Goal: Information Seeking & Learning: Learn about a topic

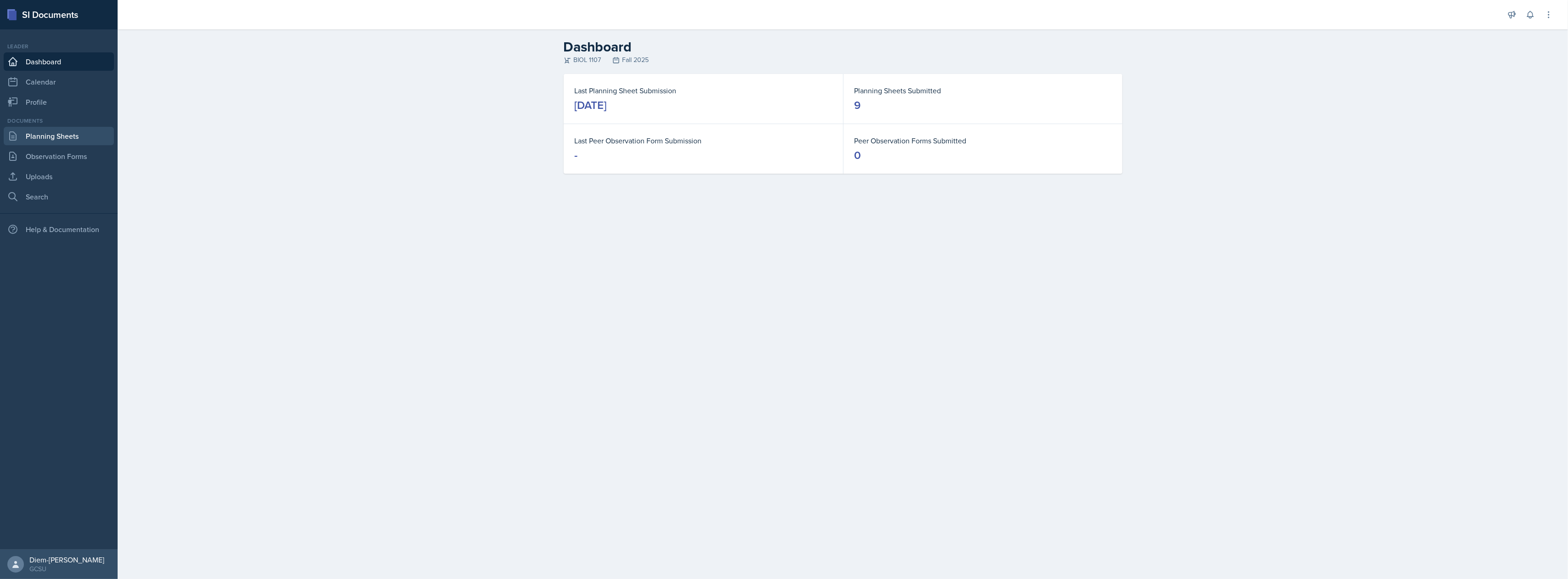
click at [63, 134] on link "Planning Sheets" at bounding box center [58, 136] width 110 height 18
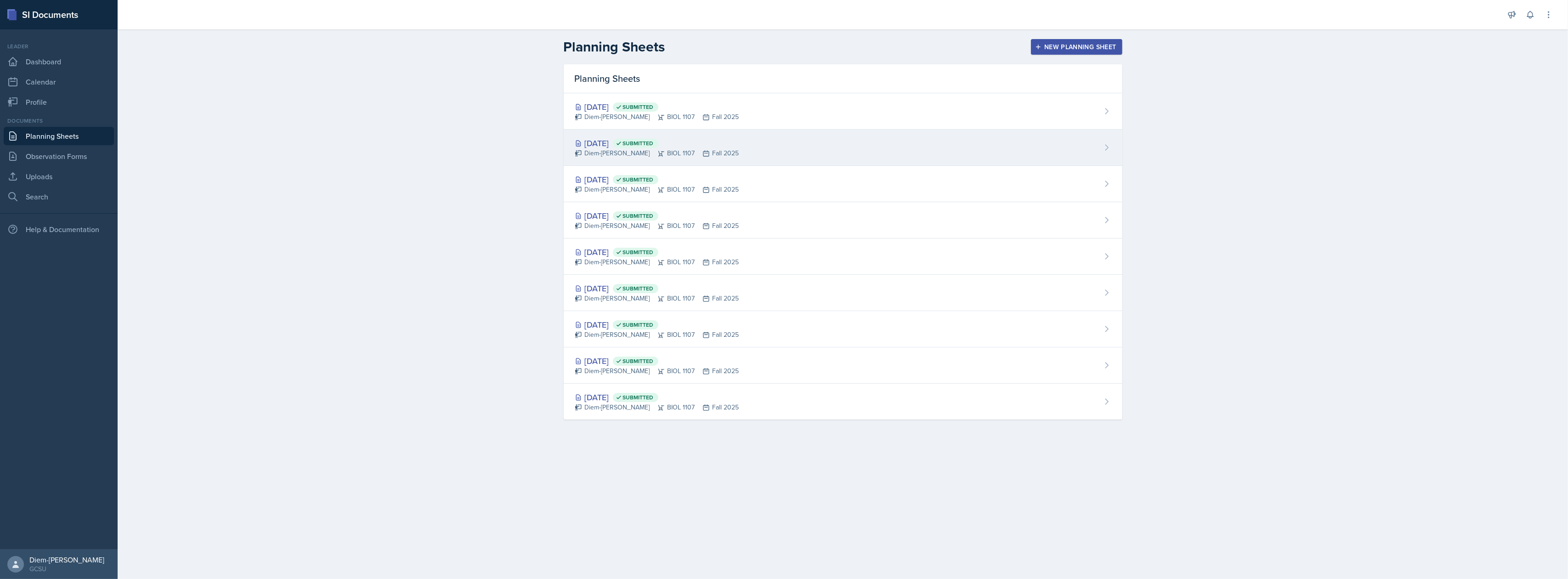
click at [654, 147] on span "Submitted" at bounding box center [638, 143] width 31 height 7
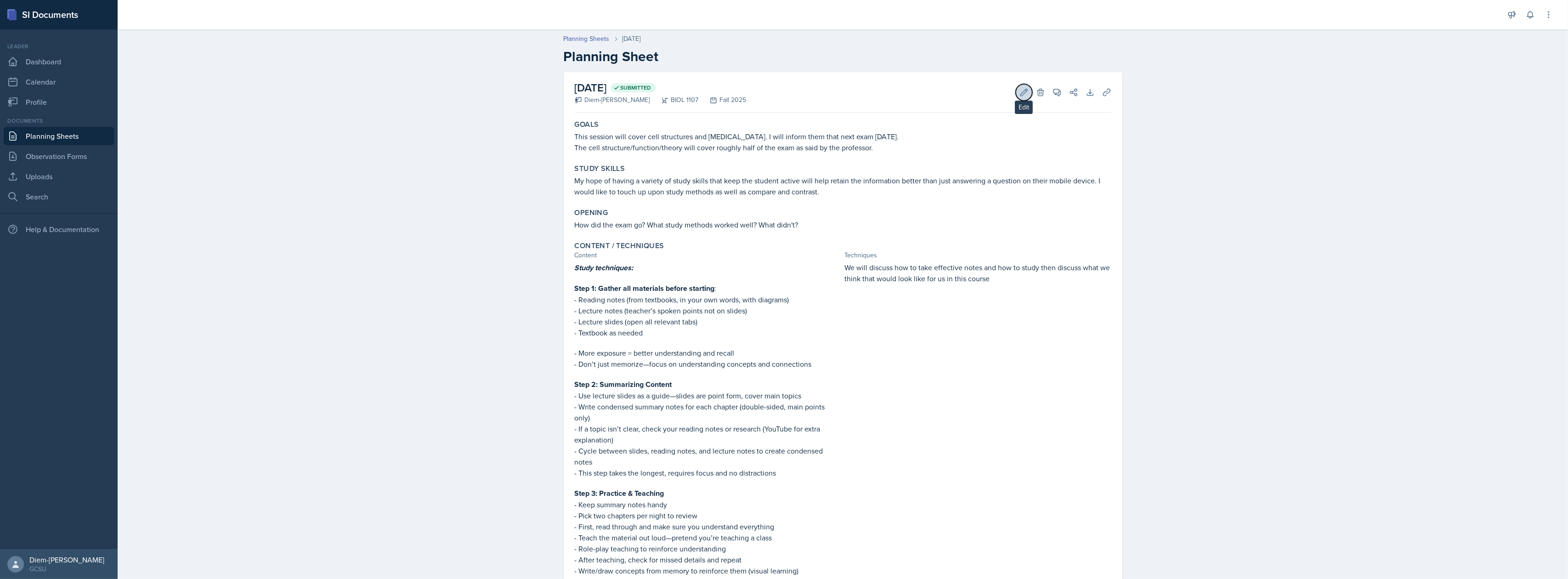
click at [1020, 91] on icon at bounding box center [1024, 92] width 9 height 9
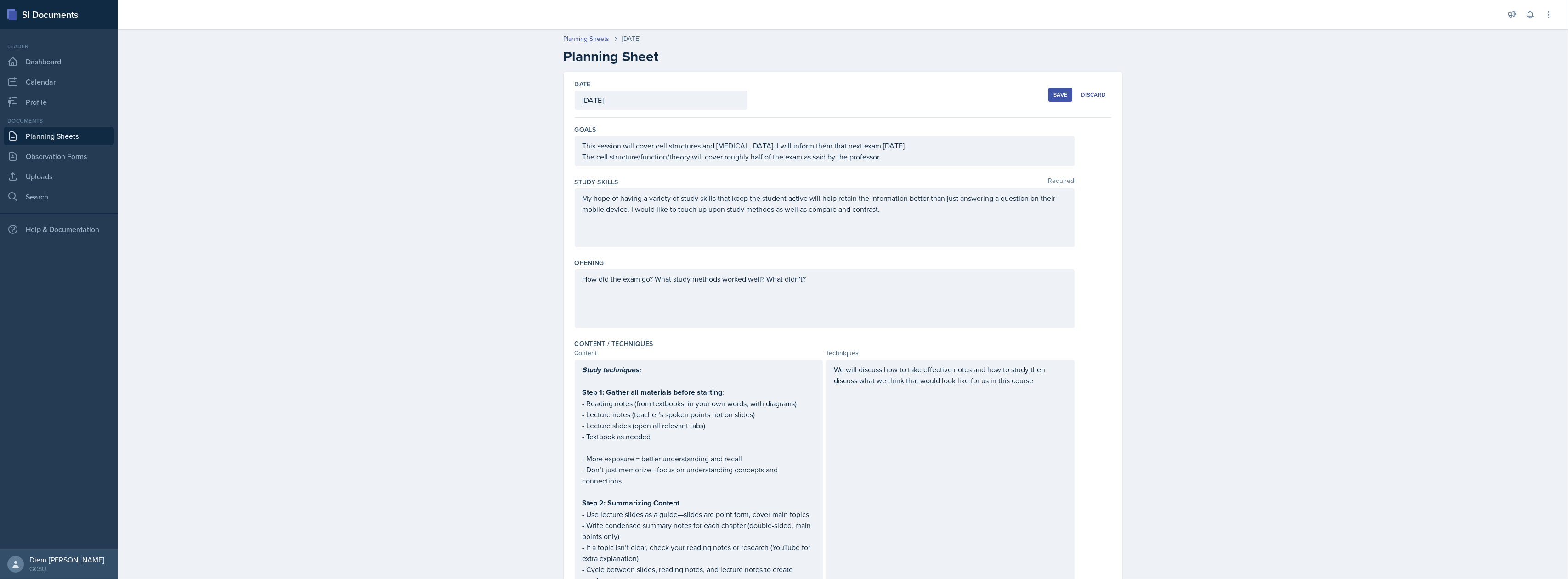
click at [1026, 395] on div "We will discuss how to take effective notes and how to study then discuss what …" at bounding box center [951, 381] width 233 height 33
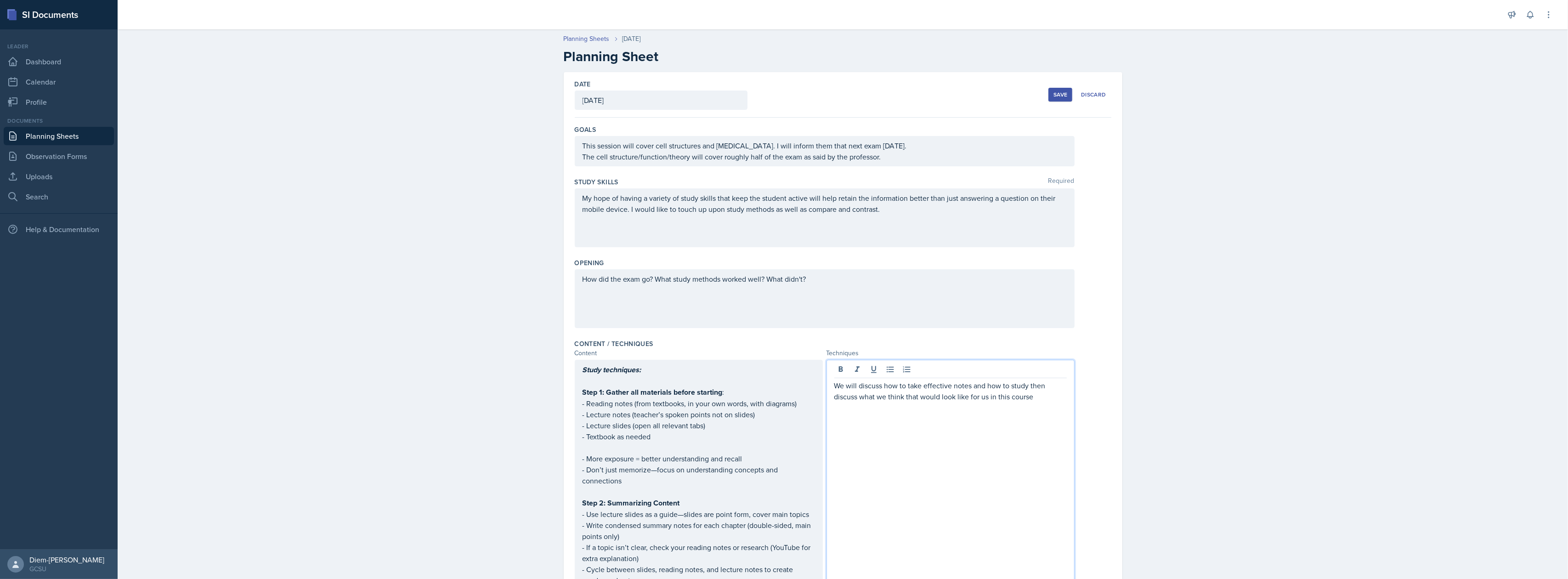
click at [1037, 400] on p "We will discuss how to take effective notes and how to study then discuss what …" at bounding box center [951, 391] width 233 height 22
click at [908, 419] on link "[URL][DOMAIN_NAME]" at bounding box center [871, 418] width 74 height 10
click at [1037, 403] on p at bounding box center [951, 407] width 233 height 11
click at [936, 316] on div "How did the exam go? What study methods worked well? What didn't?" at bounding box center [824, 298] width 500 height 59
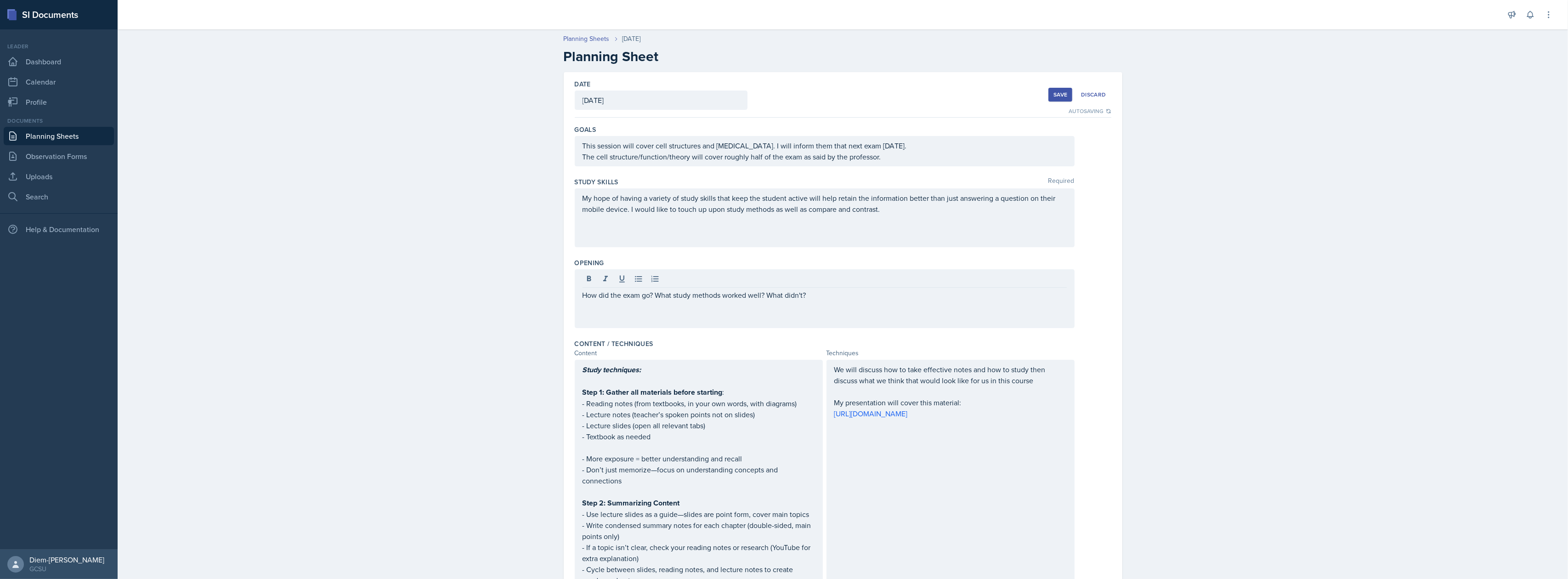
click at [1054, 93] on div "Save" at bounding box center [1060, 94] width 14 height 7
click at [691, 225] on div "My hope of having a variety of study skills that keep the student active will h…" at bounding box center [824, 217] width 500 height 59
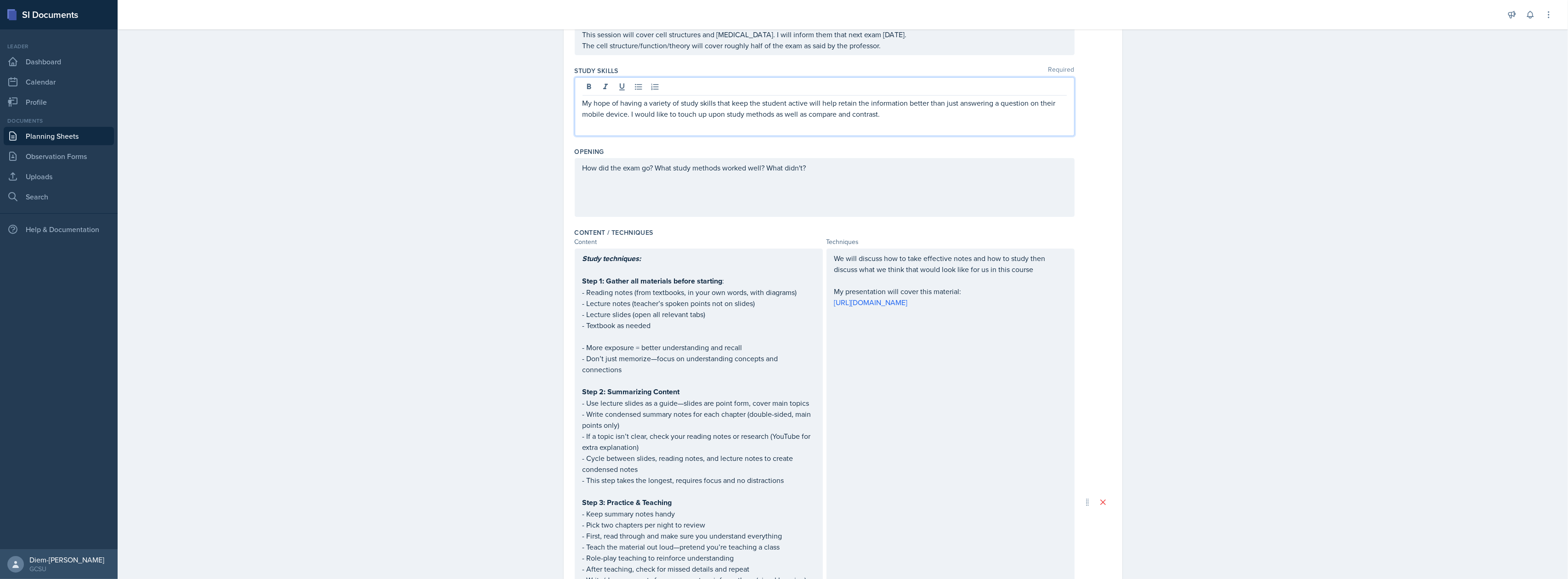
scroll to position [184, 0]
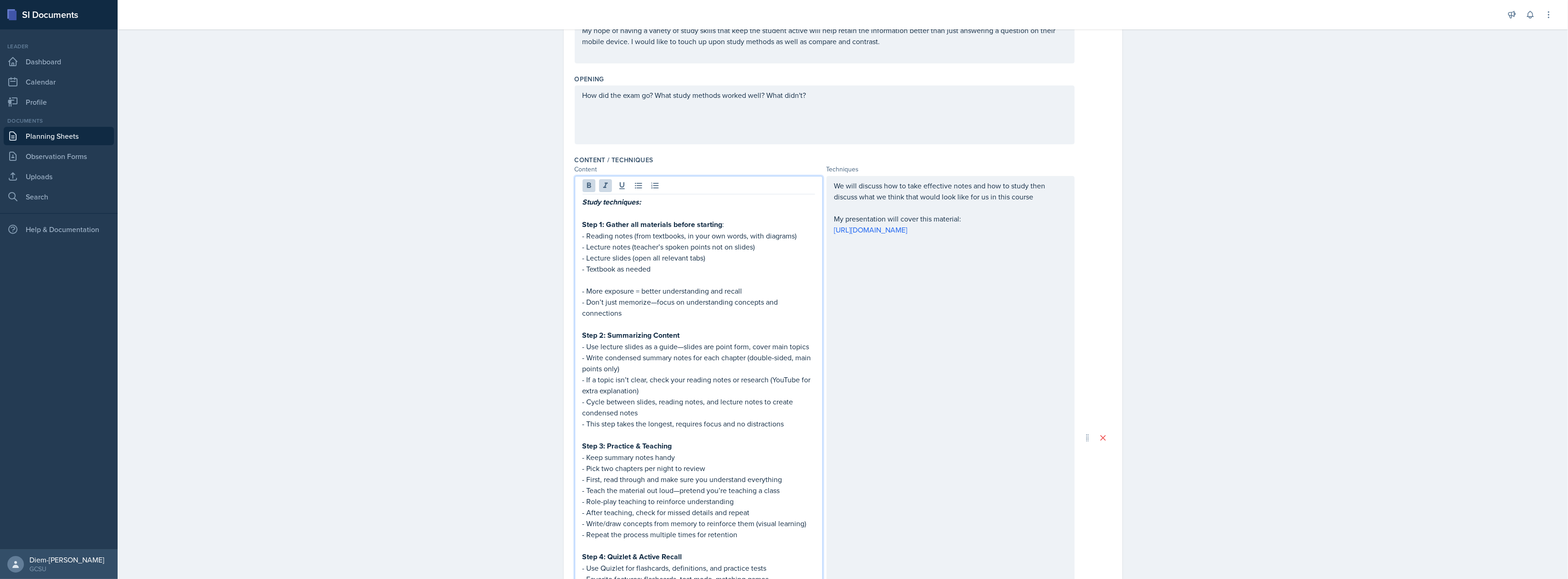
click at [668, 263] on p "- Textbook as needed" at bounding box center [699, 268] width 233 height 11
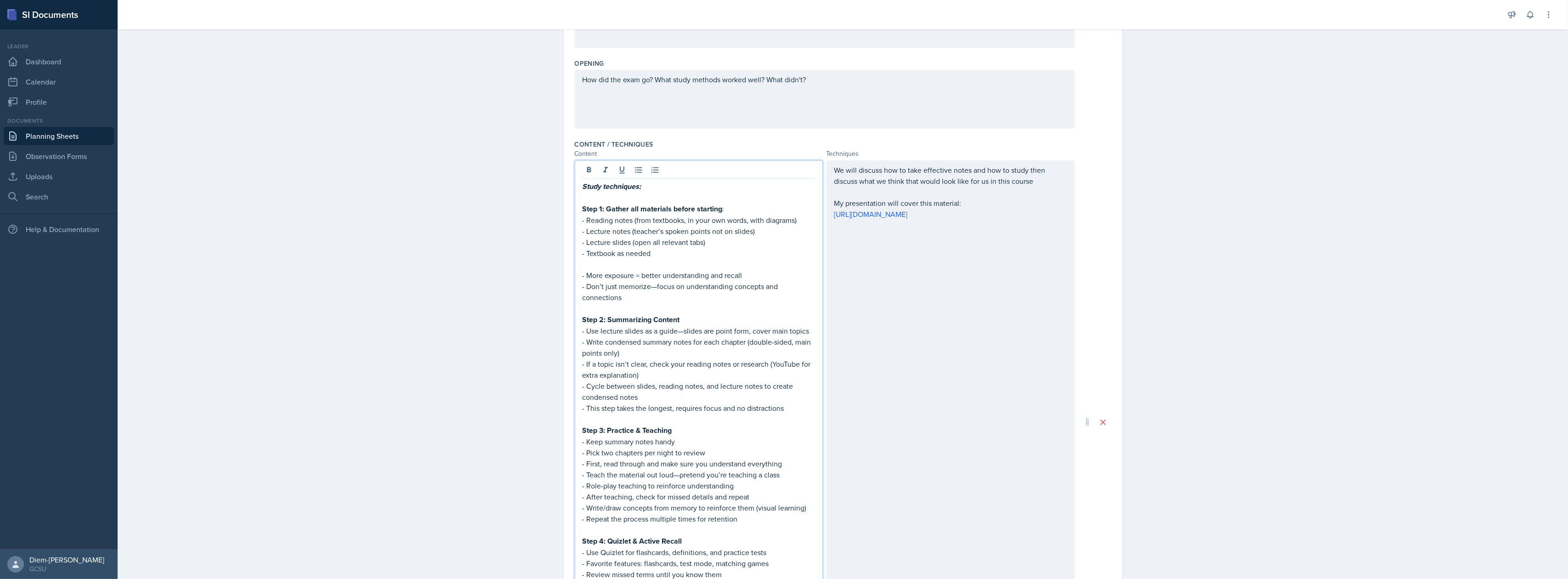
scroll to position [383, 0]
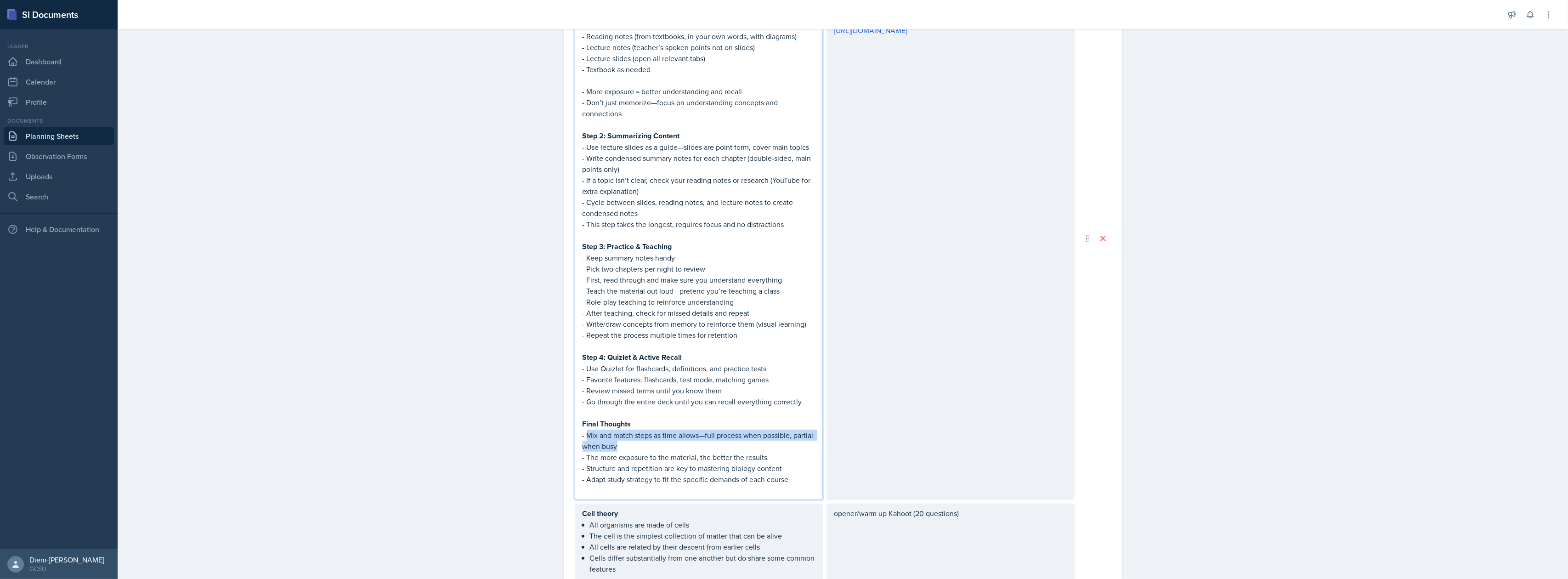
drag, startPoint x: 621, startPoint y: 441, endPoint x: 583, endPoint y: 433, distance: 38.8
click at [583, 433] on p "- Mix and match steps as time allows—full process when possible, partial when b…" at bounding box center [699, 441] width 233 height 22
click at [604, 463] on p "- Structure and repetition are key to mastering biology content" at bounding box center [699, 468] width 233 height 11
drag, startPoint x: 583, startPoint y: 467, endPoint x: 780, endPoint y: 469, distance: 197.0
click at [780, 469] on p "- Structure and repetition are key to mastering biology content" at bounding box center [699, 468] width 233 height 11
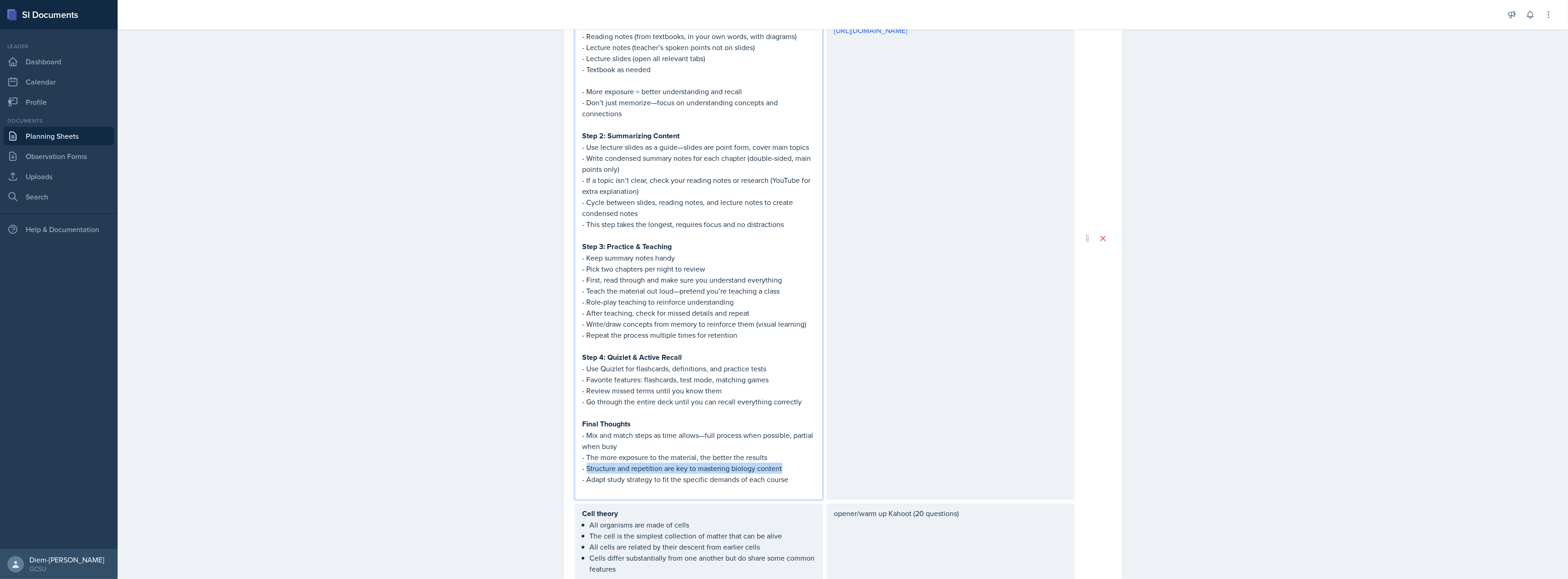
copy p "Structure and repetition are key to mastering biology content"
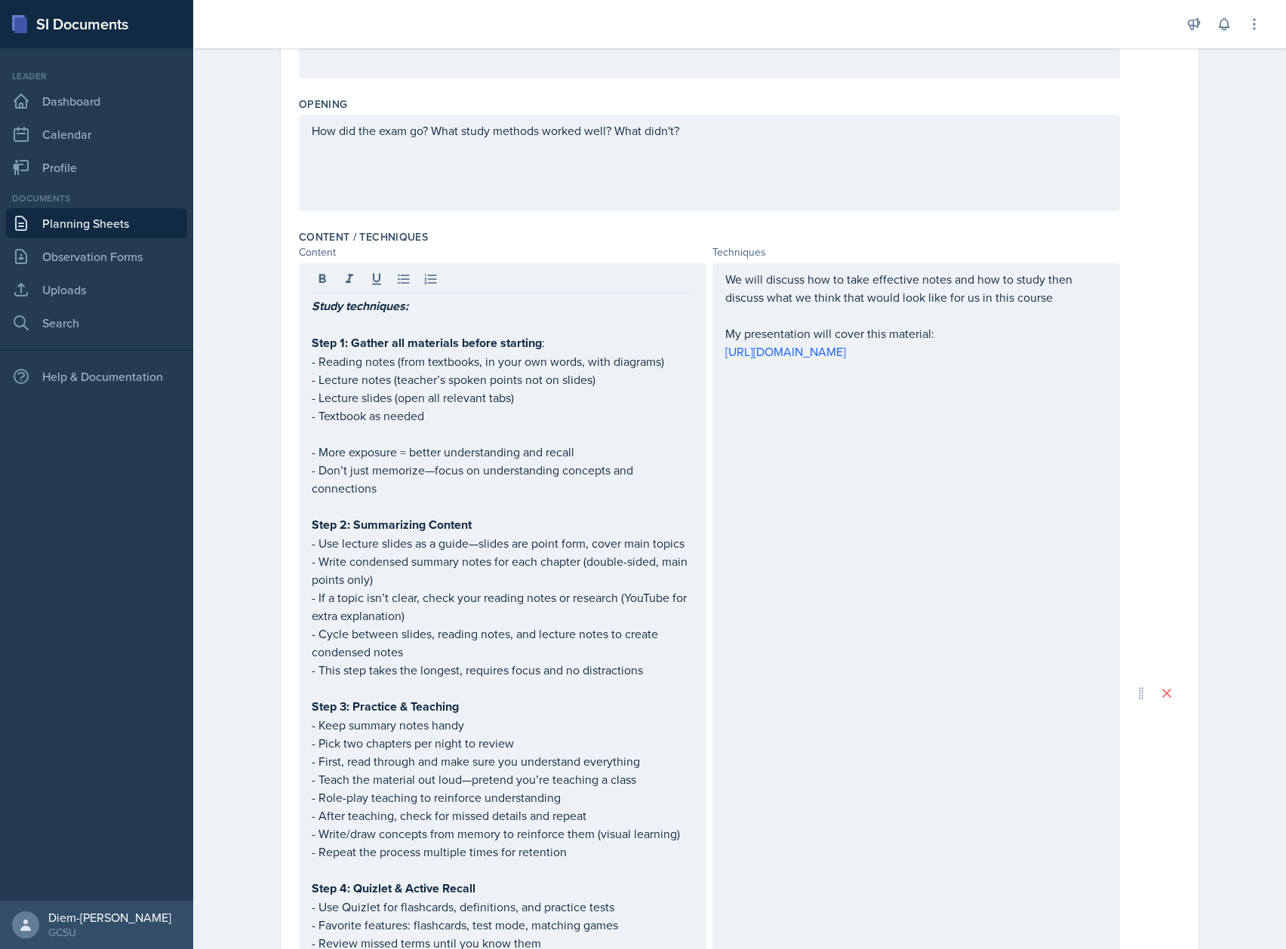
scroll to position [529, 0]
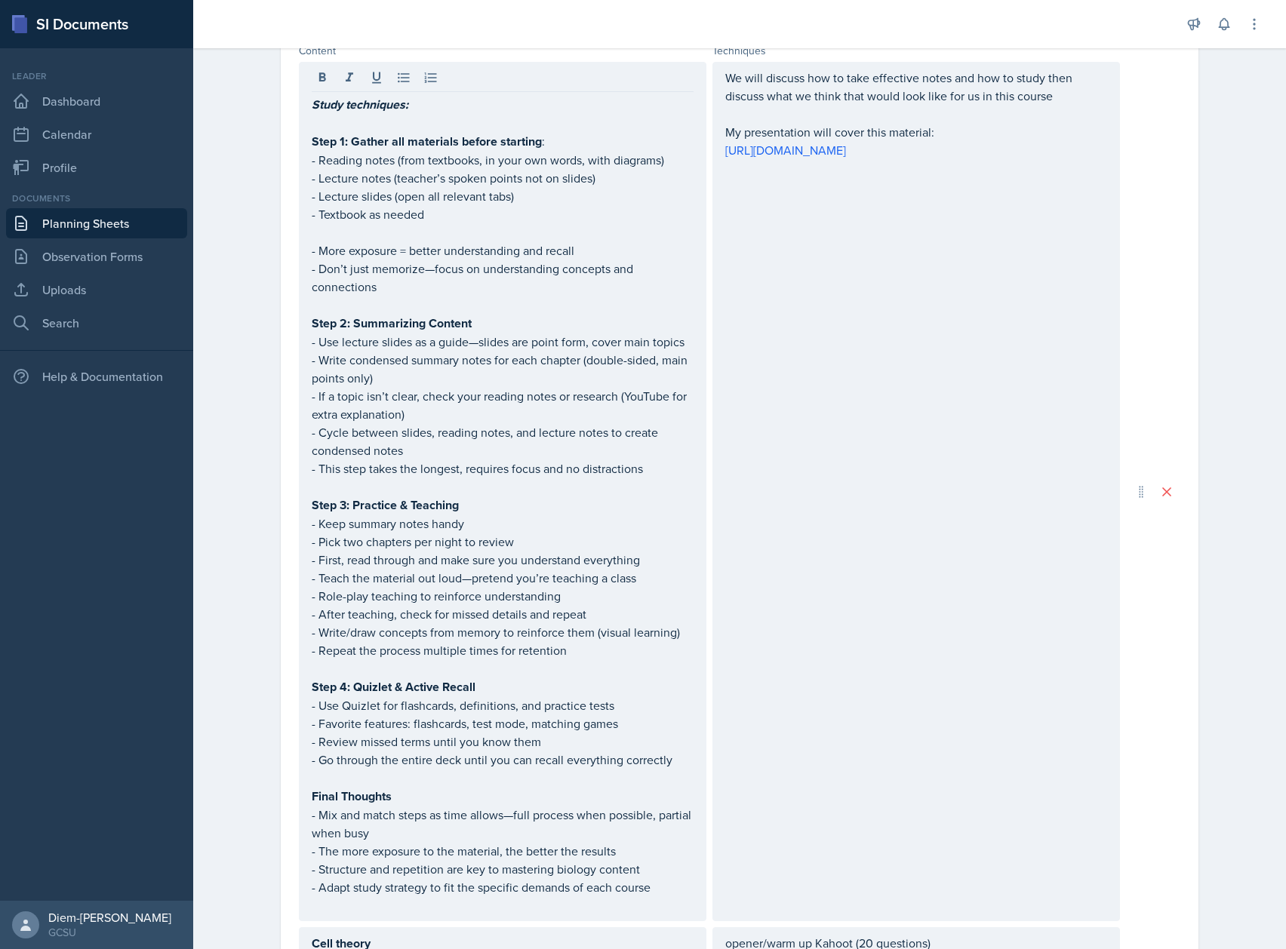
click at [368, 605] on p "- After teaching, check for missed details and repeat" at bounding box center [503, 614] width 382 height 18
click at [399, 173] on p "- Lecture notes (teacher’s spoken points not on slides)" at bounding box center [503, 178] width 382 height 18
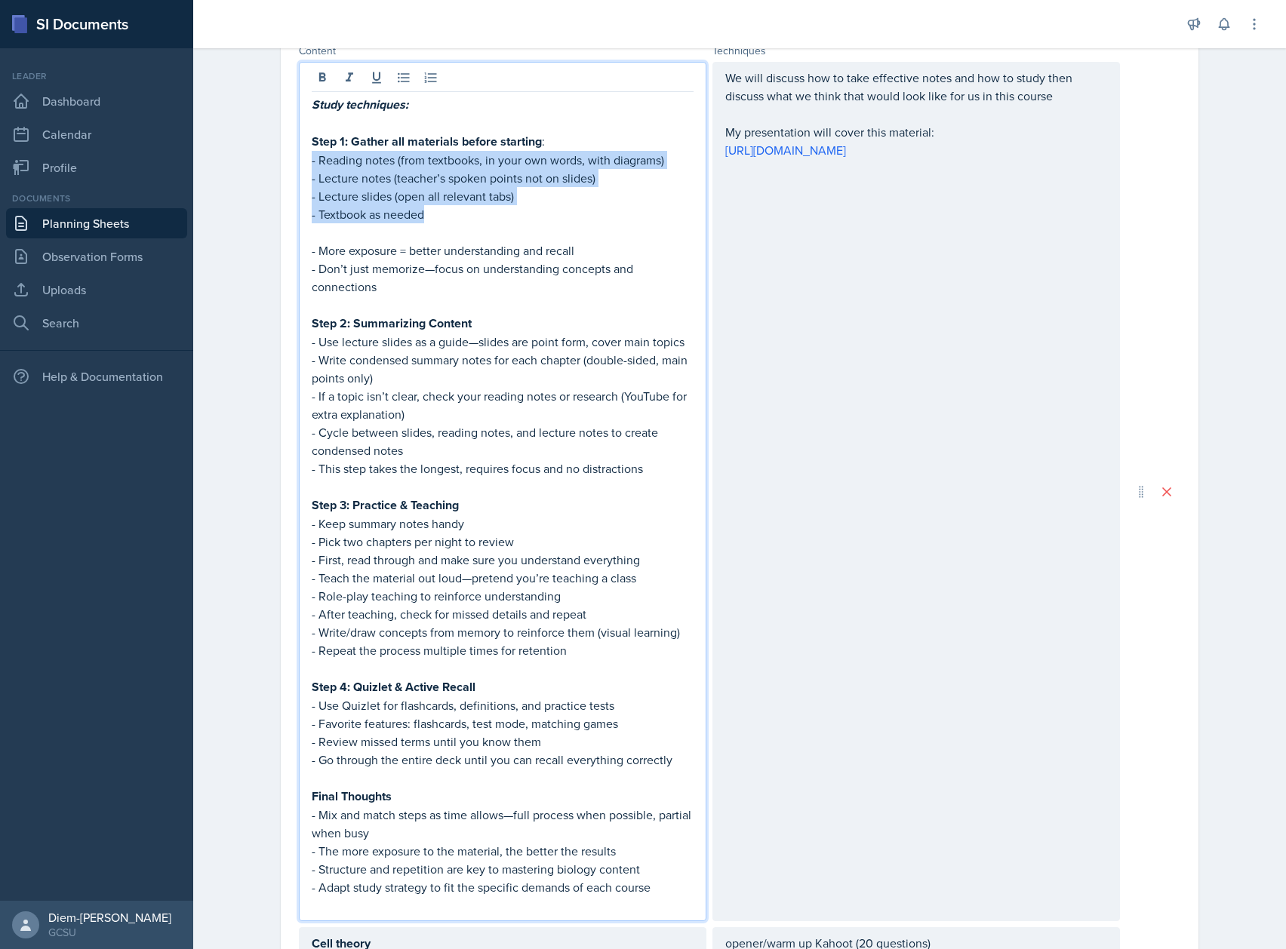
drag, startPoint x: 421, startPoint y: 217, endPoint x: 296, endPoint y: 155, distance: 140.1
click at [299, 155] on div "Study techniques: Step 1: Gather all materials before starting : - Reading note…" at bounding box center [503, 492] width 408 height 860
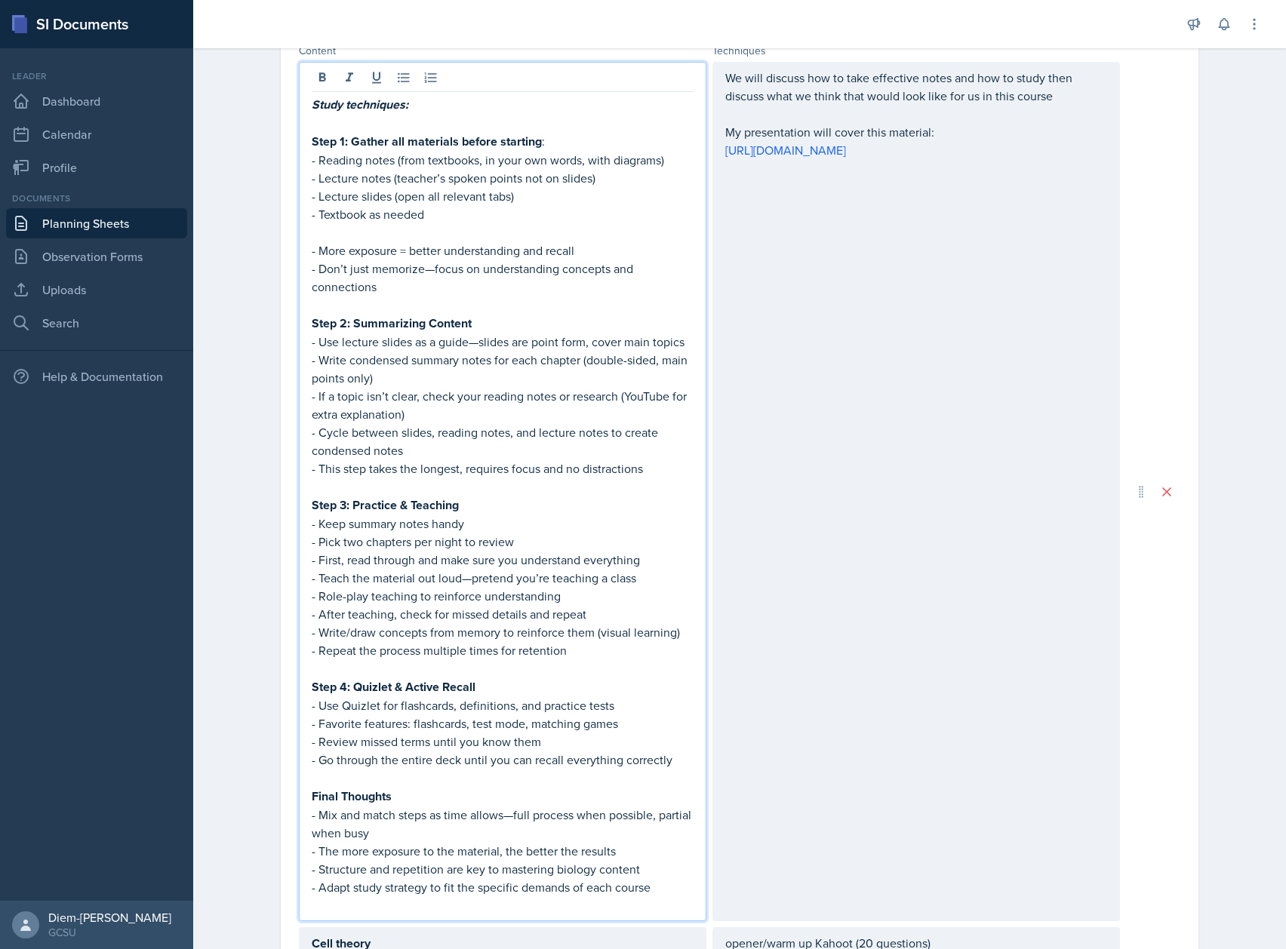
click at [423, 288] on p "- Don’t just memorize—focus on understanding concepts and connections" at bounding box center [503, 278] width 382 height 36
drag, startPoint x: 391, startPoint y: 290, endPoint x: 302, endPoint y: 257, distance: 95.1
click at [302, 257] on div "Study techniques: Step 1: Gather all materials before starting : - Reading note…" at bounding box center [503, 492] width 408 height 860
click at [451, 856] on p "- The more exposure to the material, the better the results" at bounding box center [503, 851] width 382 height 18
drag, startPoint x: 574, startPoint y: 849, endPoint x: 296, endPoint y: 855, distance: 278.6
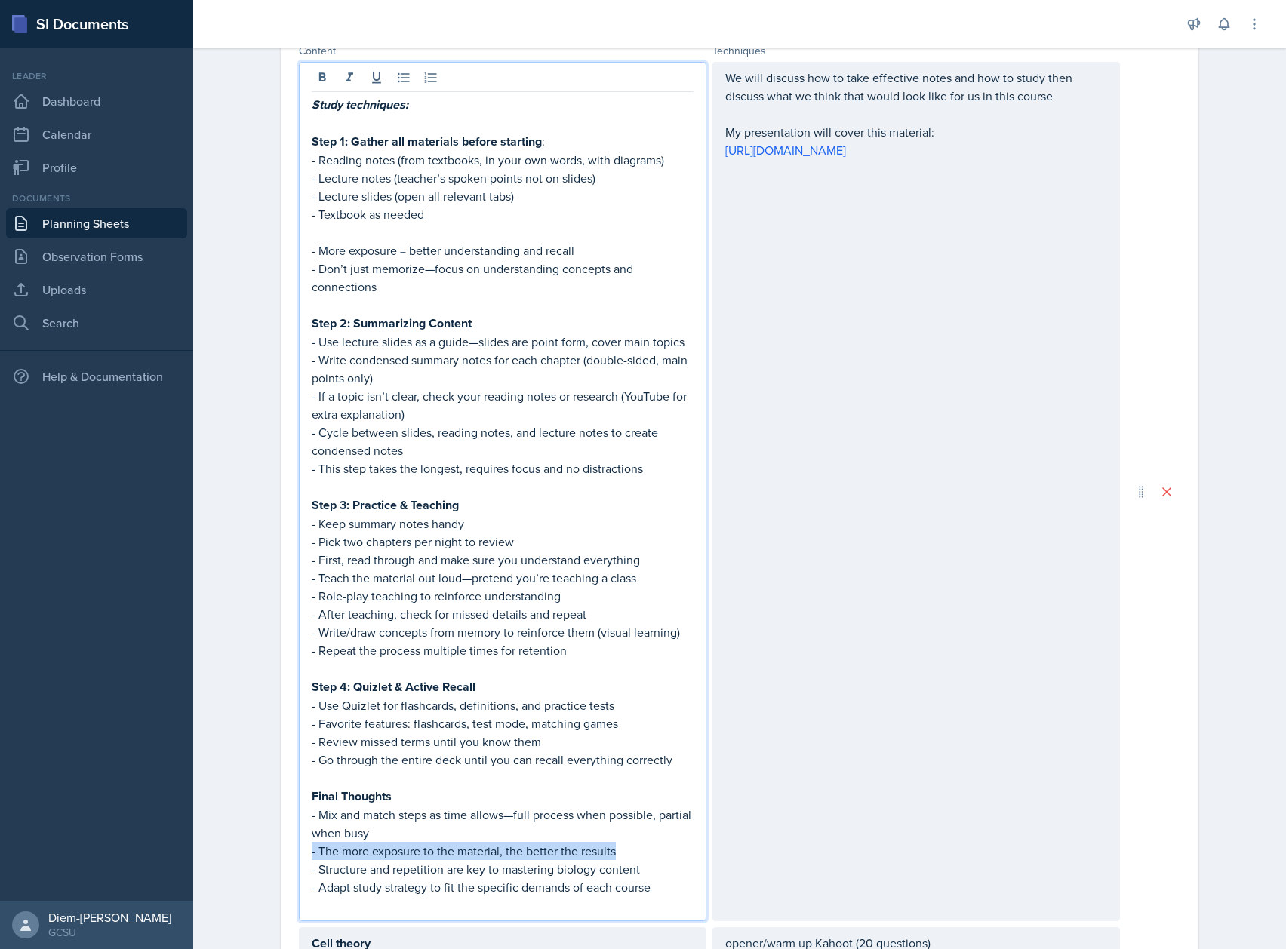
click at [299, 855] on div "Study techniques: Step 1: Gather all materials before starting : - Reading note…" at bounding box center [503, 492] width 408 height 860
copy p "- The more exposure to the material, the better the results"
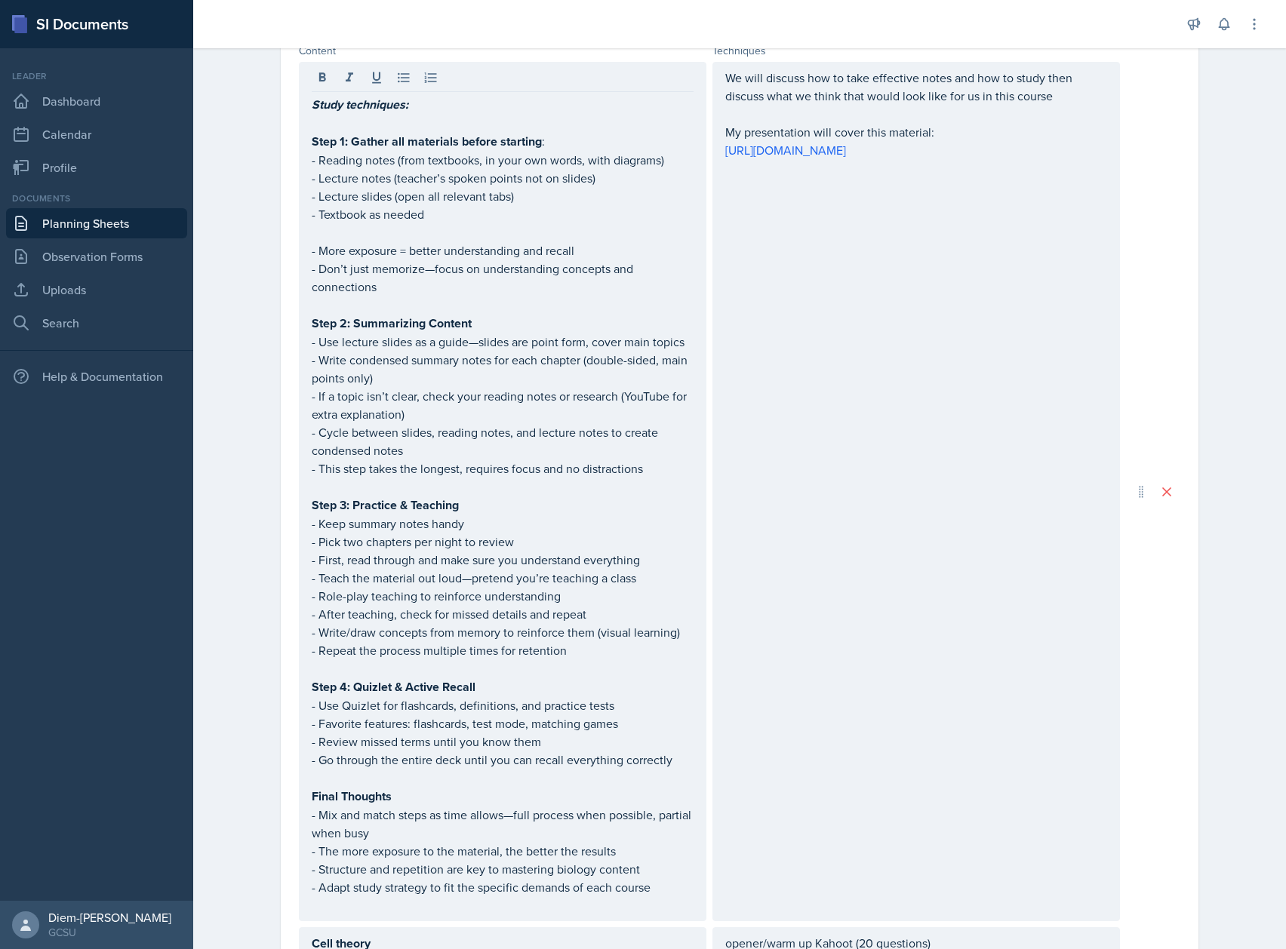
click at [382, 873] on p "- Structure and repetition are key to mastering biology content" at bounding box center [503, 869] width 382 height 18
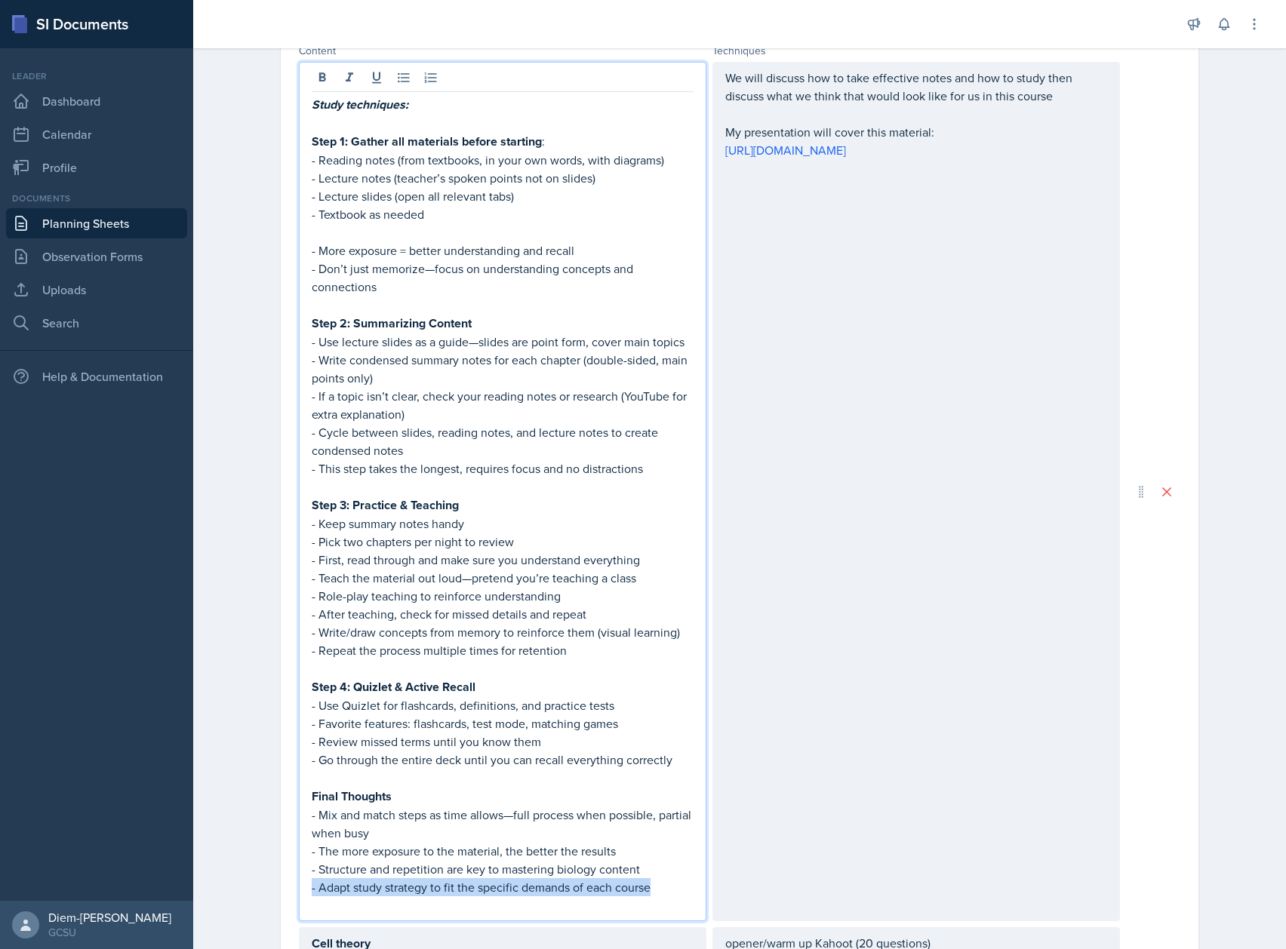
drag, startPoint x: 648, startPoint y: 886, endPoint x: 264, endPoint y: 885, distance: 383.4
click at [264, 885] on div "Date [DATE] [DATE] 31 1 2 3 4 5 6 7 8 9 10 11 12 13 14 15 16 17 18 19 20 21 22 …" at bounding box center [740, 938] width 966 height 2699
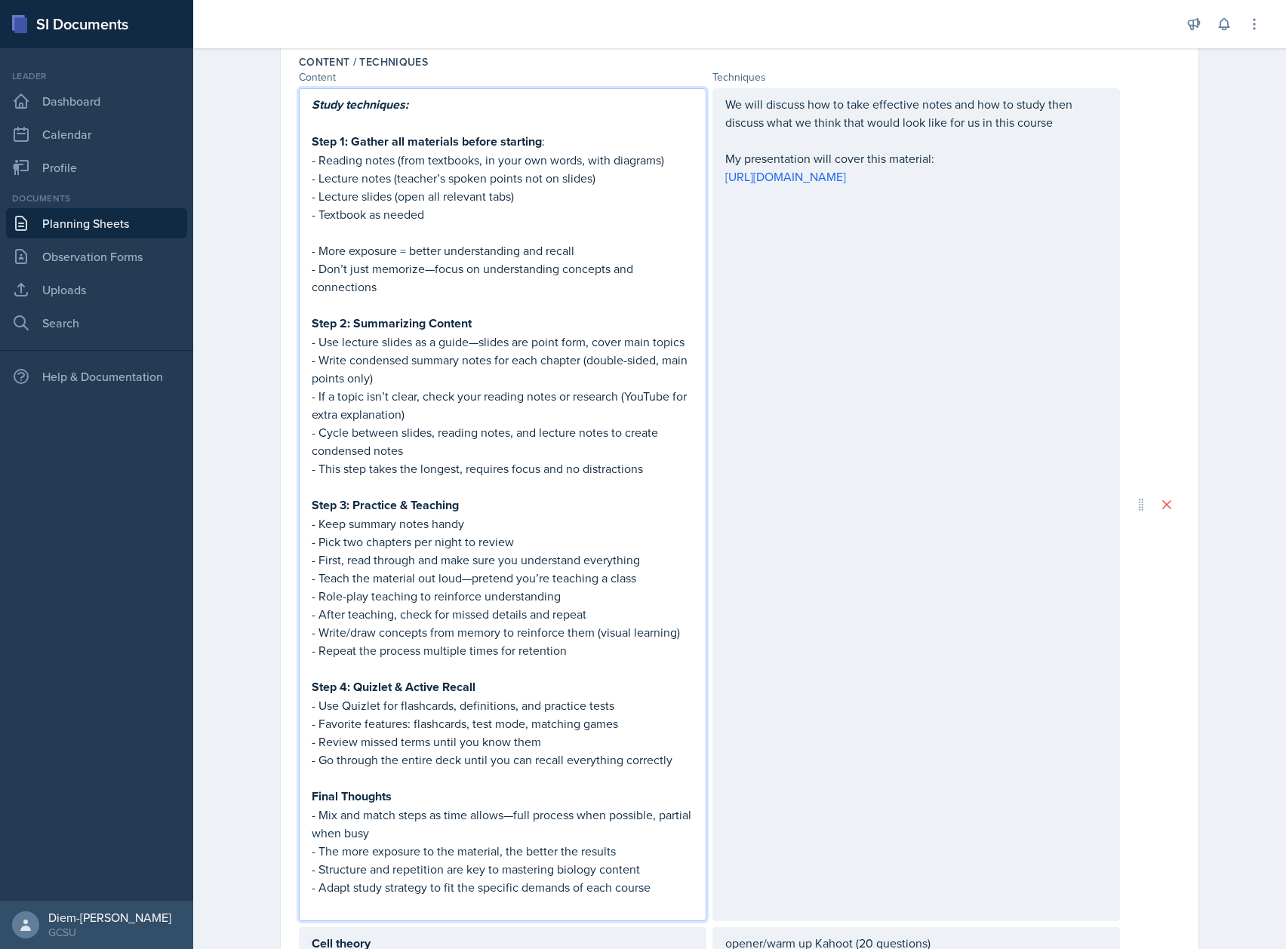
click at [441, 818] on p "- Mix and match steps as time allows—full process when possible, partial when b…" at bounding box center [503, 824] width 382 height 36
drag, startPoint x: 433, startPoint y: 832, endPoint x: 314, endPoint y: 809, distance: 121.4
click at [314, 809] on p "- Mix and match steps as time allows—full process when possible, partial when b…" at bounding box center [503, 824] width 382 height 36
copy p "Mix and match steps as time allows—full process when possible, partial when busy"
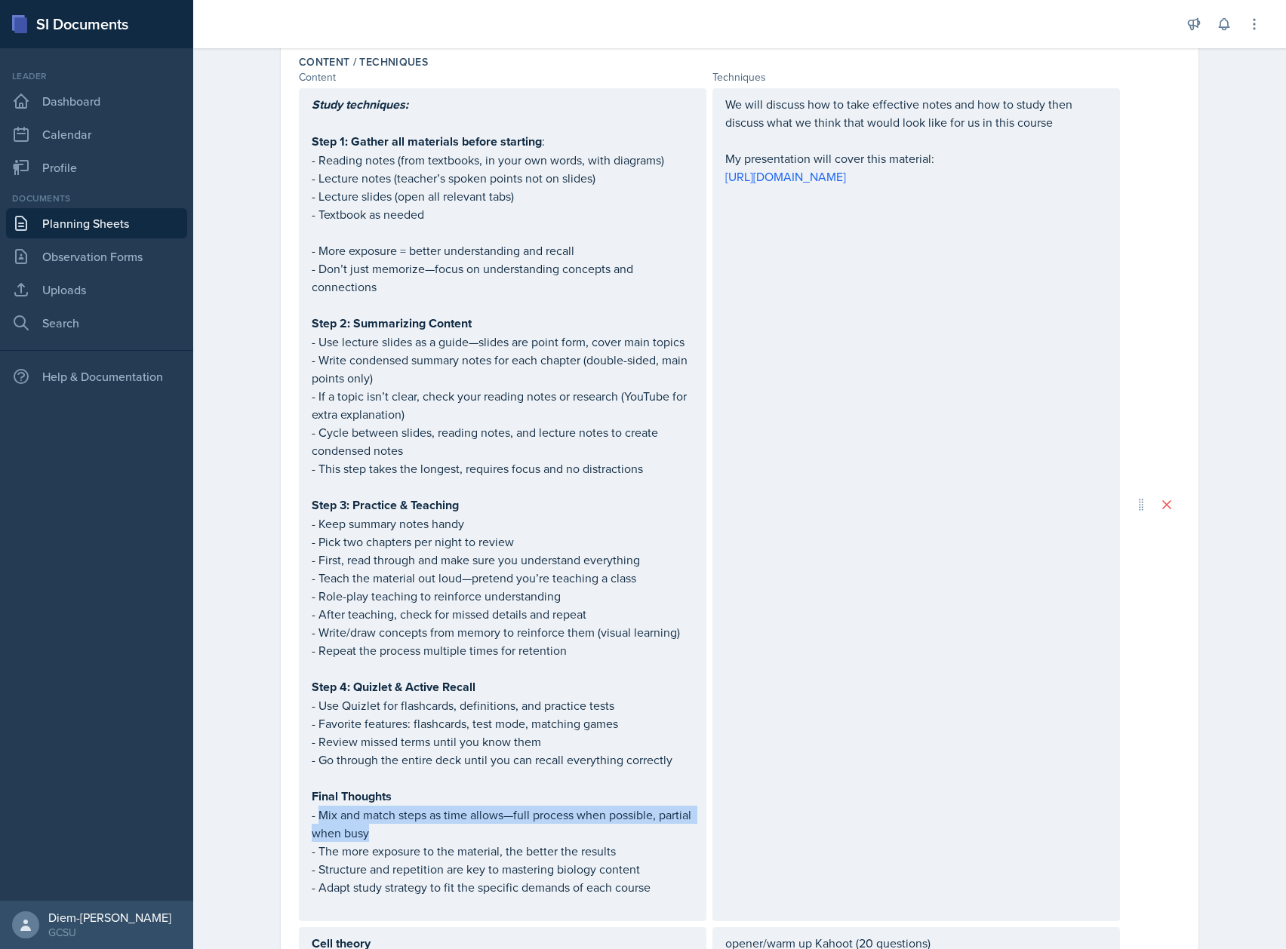
scroll to position [529, 0]
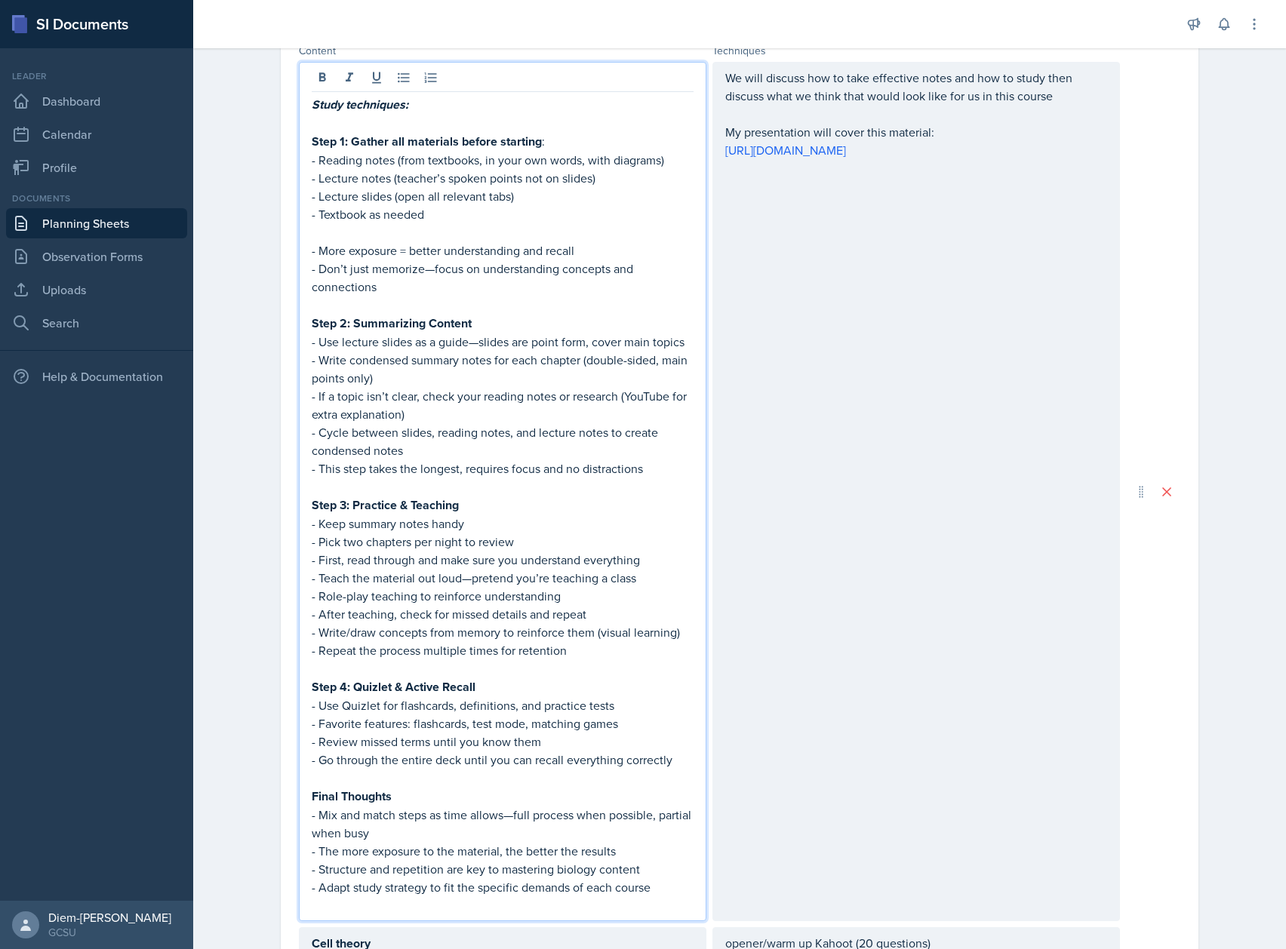
click at [357, 703] on p "- Use Quizlet for flashcards, definitions, and practice tests" at bounding box center [503, 706] width 382 height 18
click at [533, 715] on p "- Favorite features: flashcards, test mode, matching games" at bounding box center [503, 724] width 382 height 18
drag, startPoint x: 533, startPoint y: 740, endPoint x: 311, endPoint y: 743, distance: 221.9
click at [312, 743] on p "- Review missed terms until you know them" at bounding box center [503, 742] width 382 height 18
drag, startPoint x: 672, startPoint y: 762, endPoint x: 308, endPoint y: 737, distance: 364.6
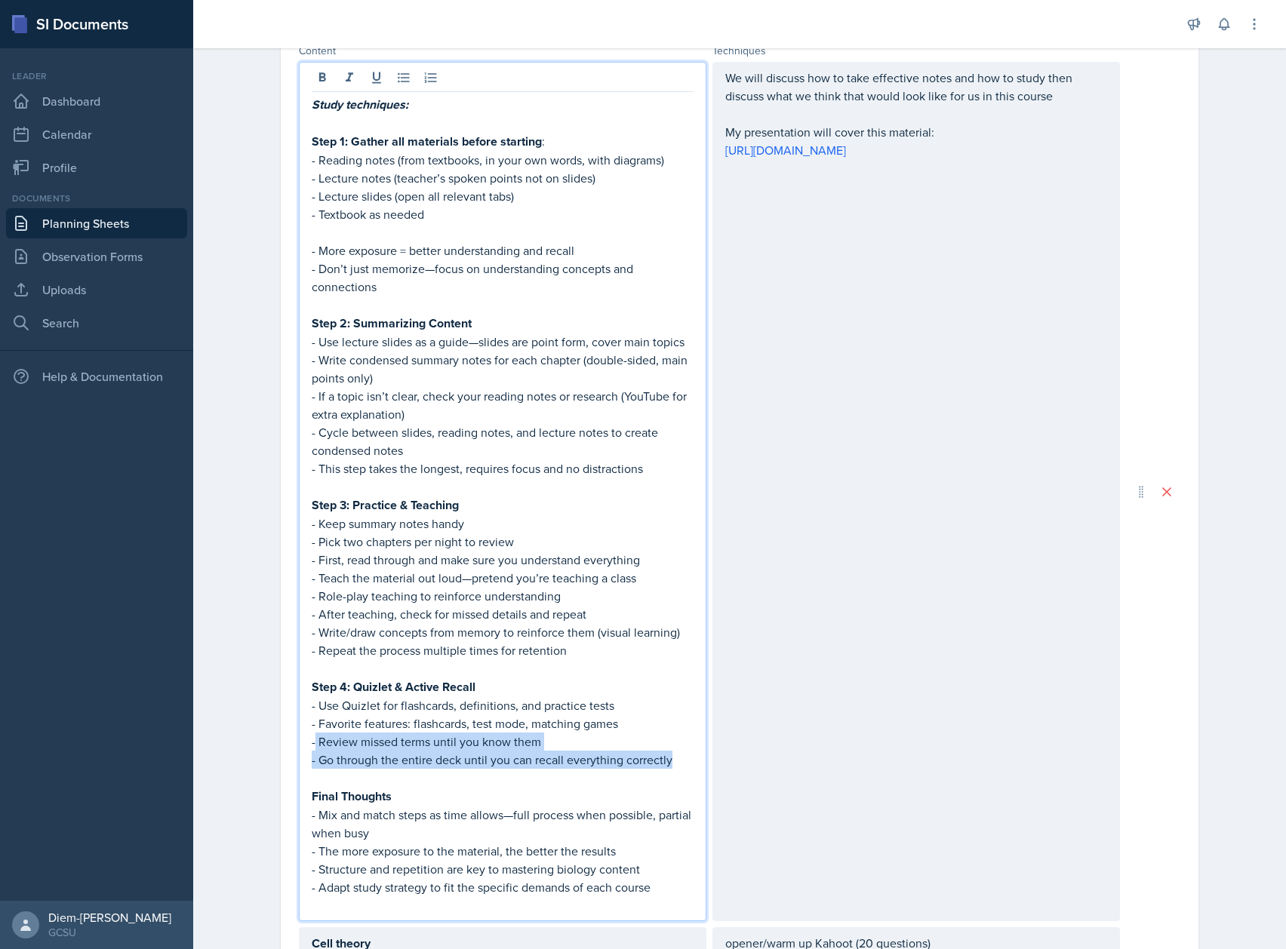
click at [312, 737] on div "Study techniques: Step 1: Gather all materials before starting : - Reading note…" at bounding box center [503, 505] width 382 height 820
copy div "Review missed terms until you know them - Go through the entire deck until you …"
click at [415, 681] on strong "Step 4: Quizlet & Active Recall" at bounding box center [394, 687] width 164 height 17
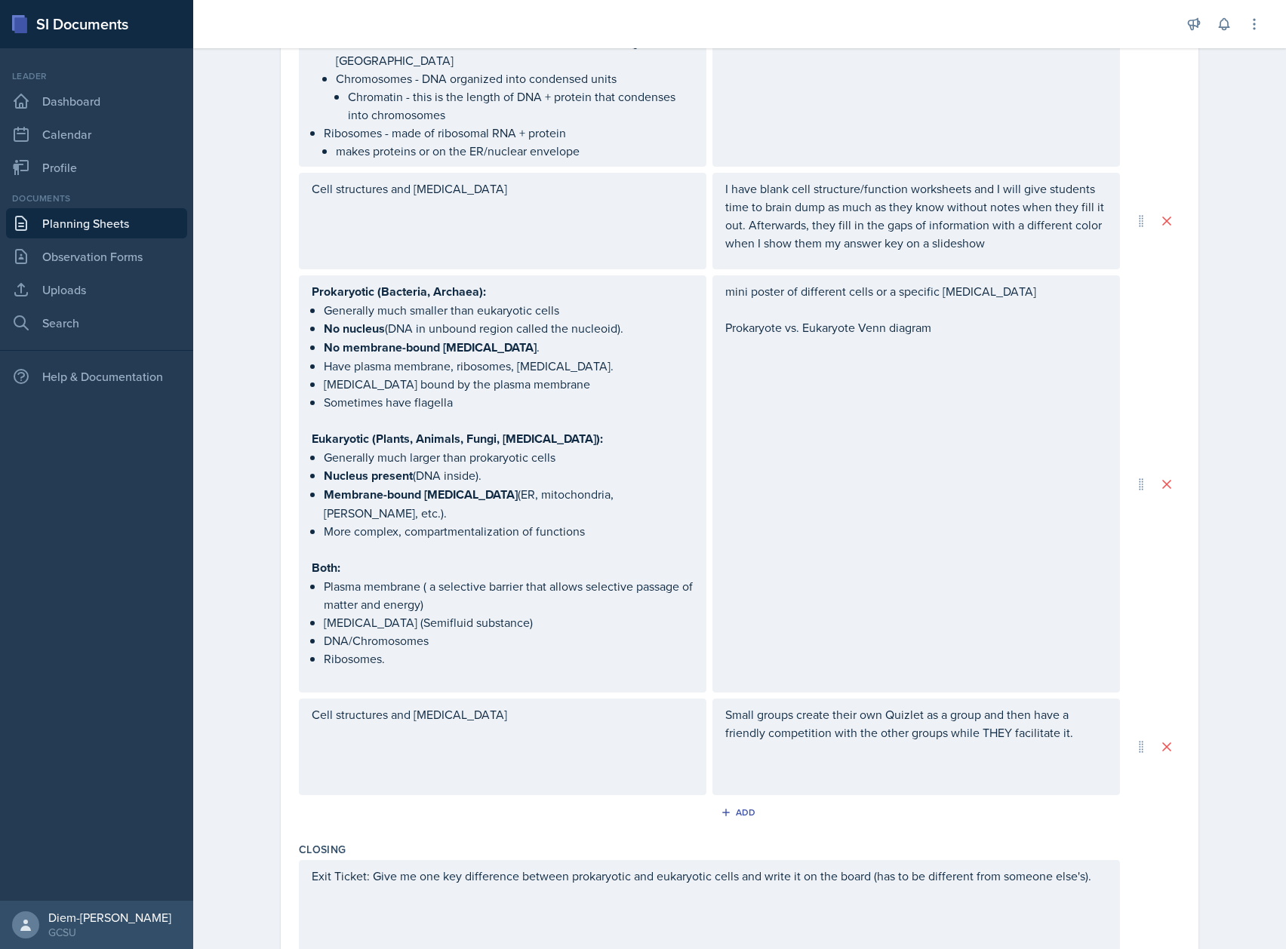
scroll to position [1622, 0]
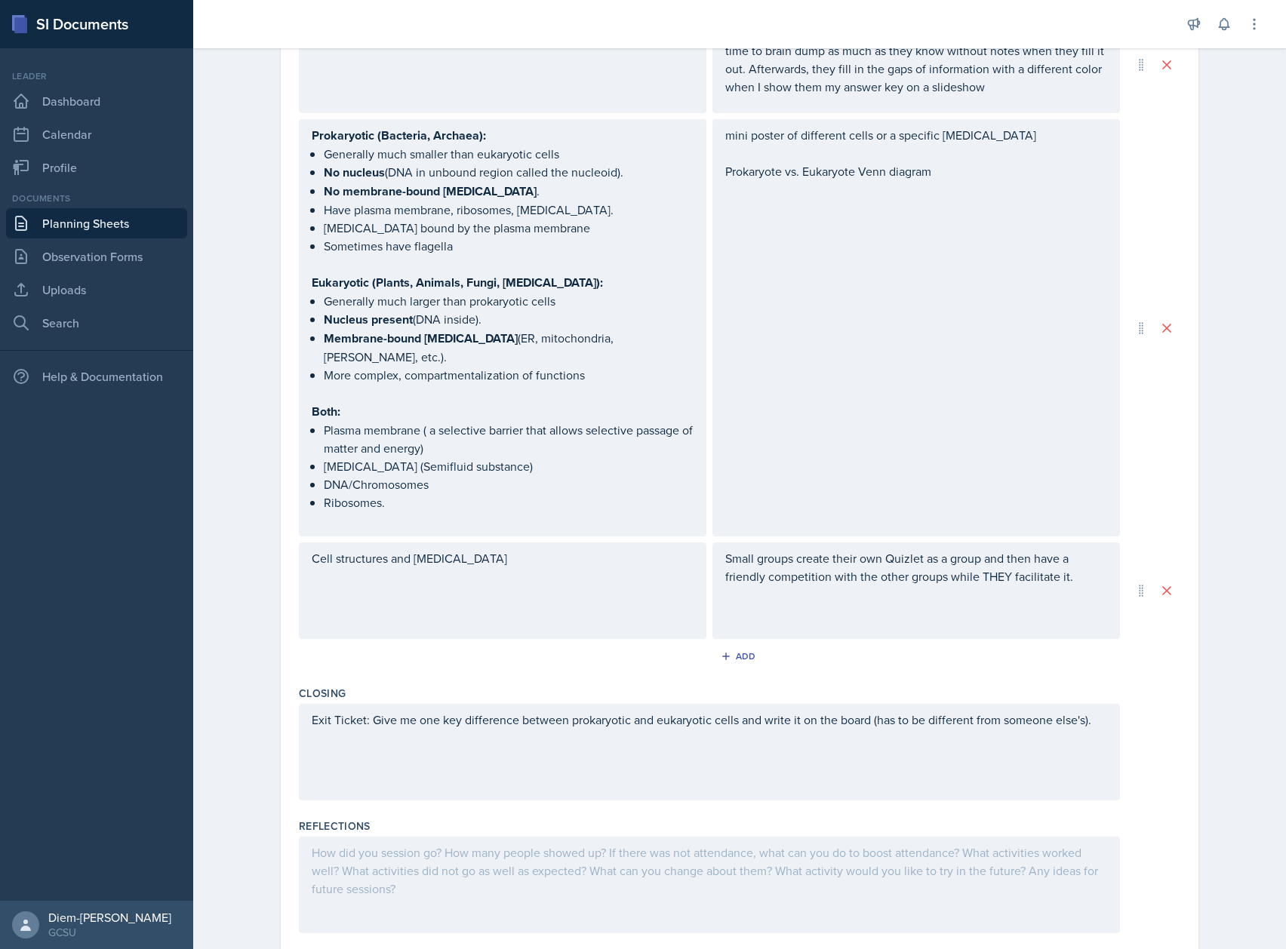
click at [584, 704] on div "Exit Ticket: Give me one key difference between prokaryotic and eukaryotic cell…" at bounding box center [709, 752] width 821 height 97
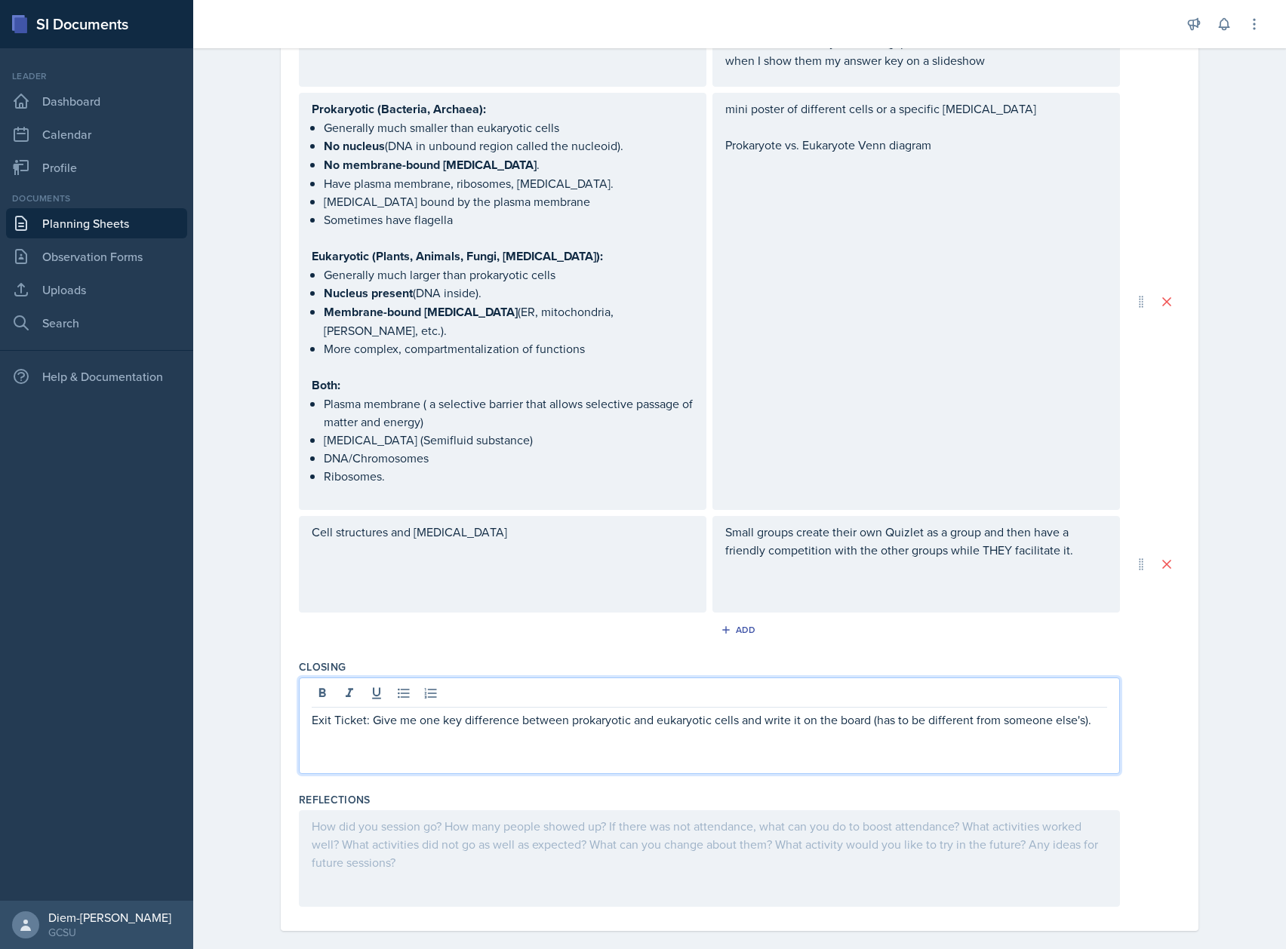
scroll to position [1796, 0]
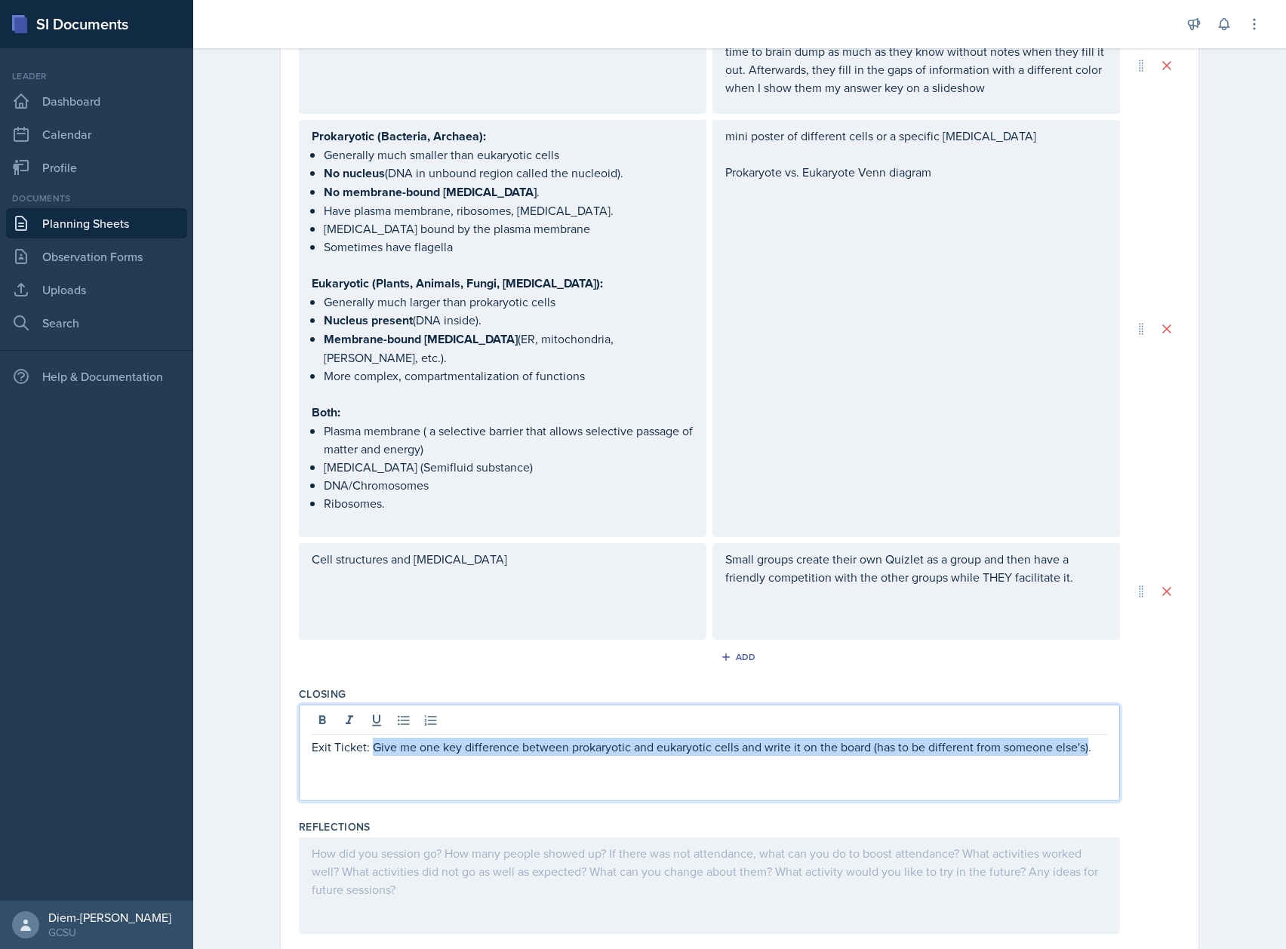
drag, startPoint x: 368, startPoint y: 706, endPoint x: 1079, endPoint y: 705, distance: 711.0
click at [1079, 738] on p "Exit Ticket: Give me one key difference between prokaryotic and eukaryotic cell…" at bounding box center [710, 747] width 796 height 18
copy p "Give me one key difference between prokaryotic and eukaryotic cells and write i…"
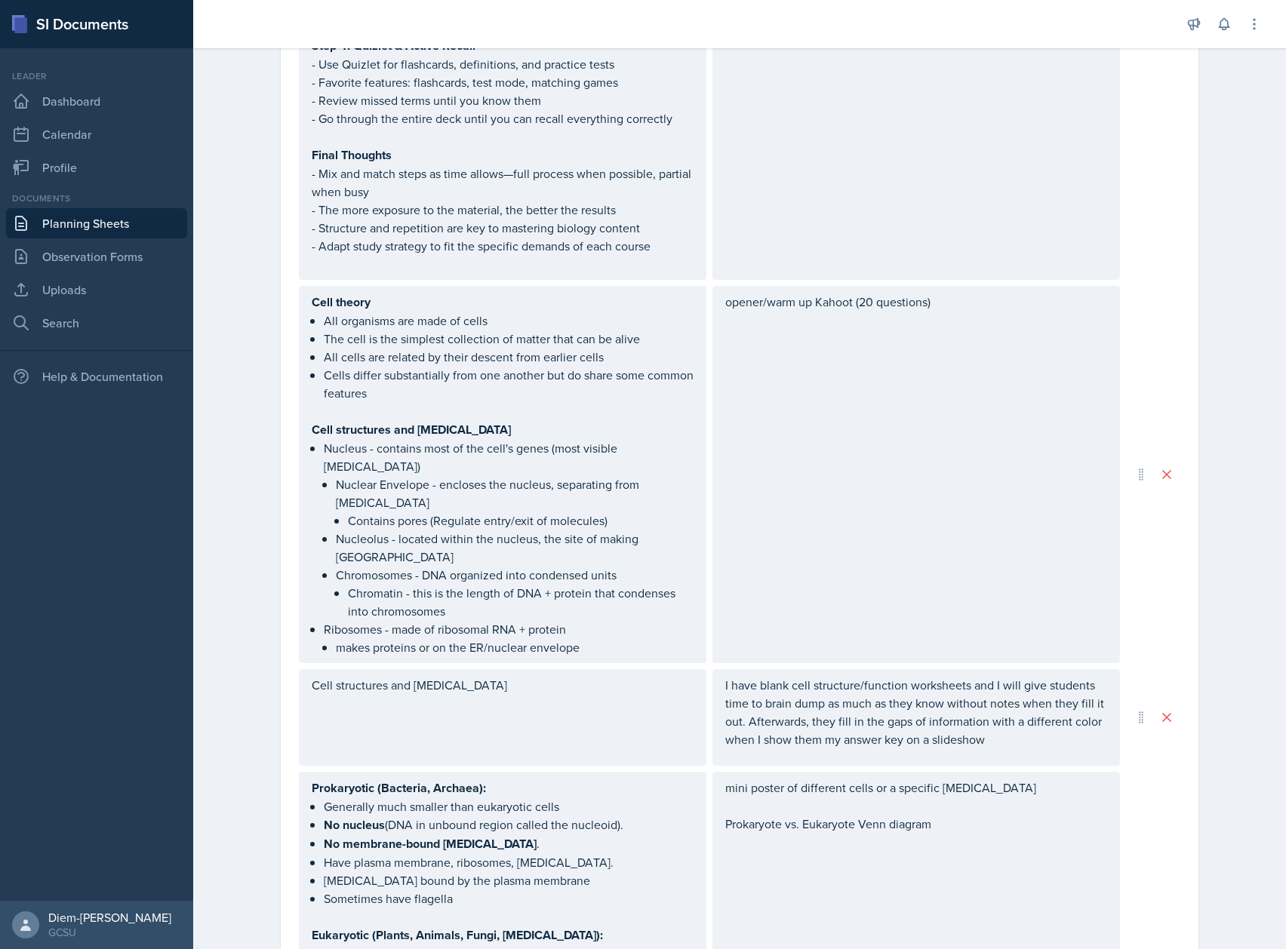
scroll to position [1091, 0]
